Goal: Communication & Community: Answer question/provide support

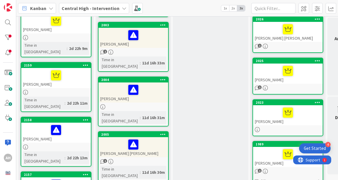
scroll to position [159, 0]
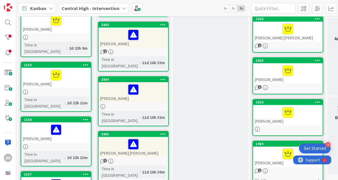
click at [115, 82] on div "[PERSON_NAME]" at bounding box center [134, 92] width 70 height 20
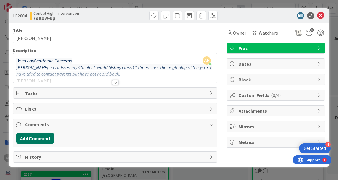
click at [36, 138] on button "Add Comment" at bounding box center [35, 138] width 38 height 11
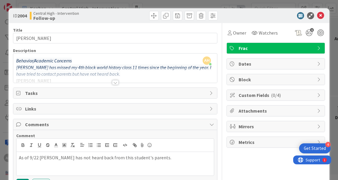
scroll to position [37, 0]
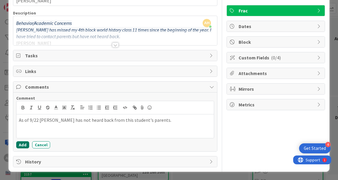
click at [20, 145] on button "Add" at bounding box center [22, 144] width 13 height 7
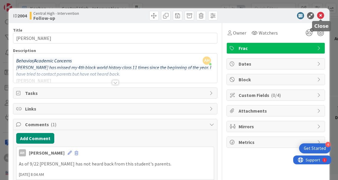
click at [321, 15] on icon at bounding box center [320, 15] width 7 height 7
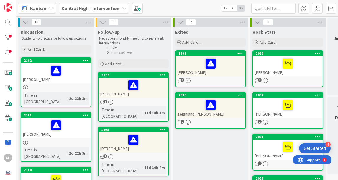
click at [120, 91] on div "[PERSON_NAME]" at bounding box center [134, 88] width 70 height 20
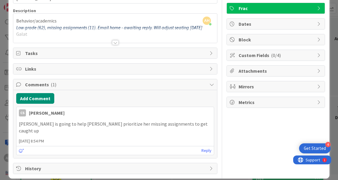
click at [113, 39] on div at bounding box center [115, 35] width 204 height 15
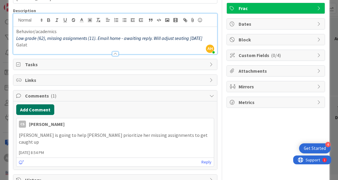
click at [35, 112] on button "Add Comment" at bounding box center [35, 109] width 38 height 11
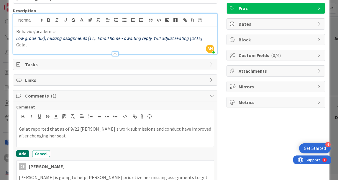
click at [25, 151] on button "Add" at bounding box center [22, 153] width 13 height 7
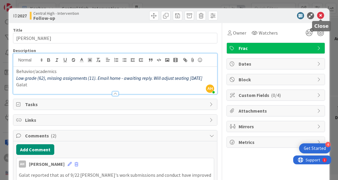
click at [322, 15] on icon at bounding box center [320, 15] width 7 height 7
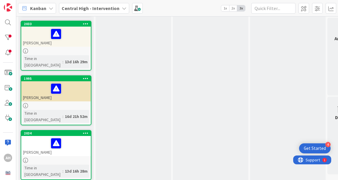
scroll to position [746, 0]
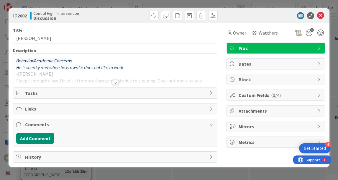
click at [116, 81] on div at bounding box center [115, 82] width 6 height 5
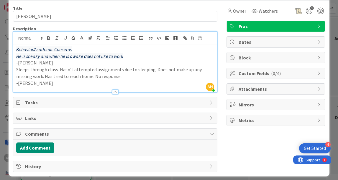
scroll to position [27, 0]
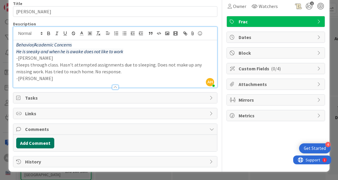
click at [37, 147] on button "Add Comment" at bounding box center [35, 143] width 38 height 11
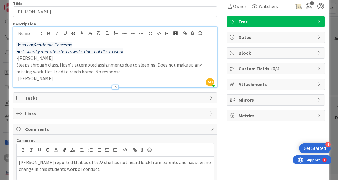
scroll to position [69, 0]
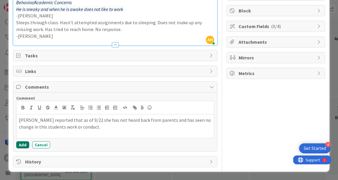
click at [22, 143] on button "Add" at bounding box center [22, 144] width 13 height 7
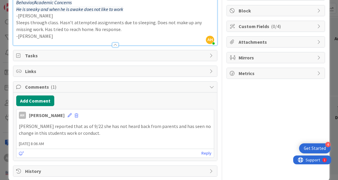
scroll to position [0, 0]
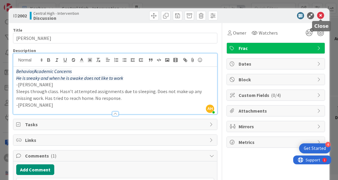
click at [322, 15] on icon at bounding box center [320, 15] width 7 height 7
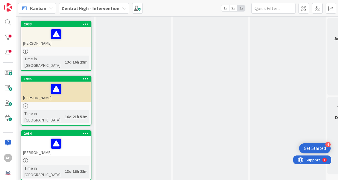
click at [32, 136] on div "[PERSON_NAME]" at bounding box center [56, 146] width 70 height 20
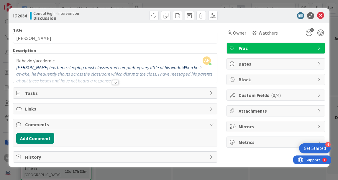
click at [118, 81] on div at bounding box center [115, 82] width 6 height 5
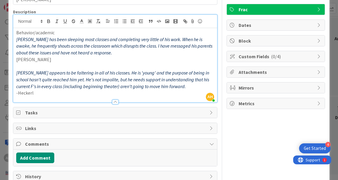
scroll to position [53, 0]
